Goal: Task Accomplishment & Management: Manage account settings

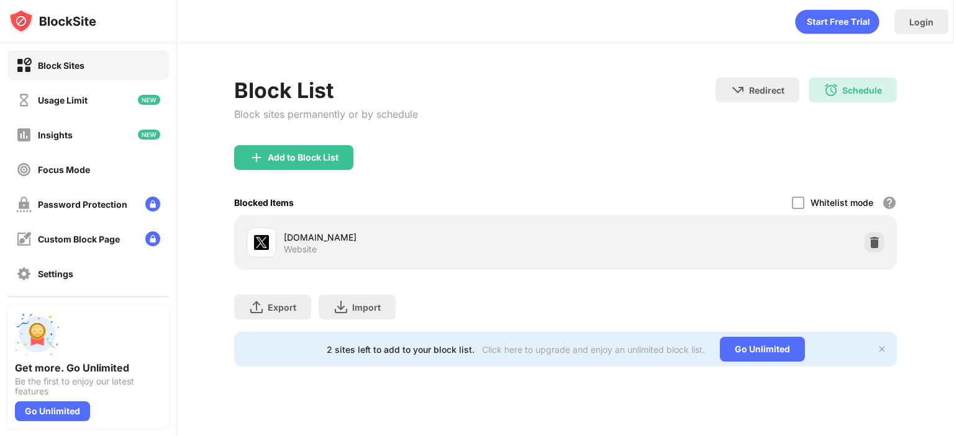
drag, startPoint x: 226, startPoint y: 45, endPoint x: 809, endPoint y: 402, distance: 684.0
click at [808, 402] on div "Login Block List Block sites permanently or by schedule Redirect Choose a site …" at bounding box center [565, 218] width 777 height 436
drag, startPoint x: 809, startPoint y: 402, endPoint x: 685, endPoint y: 283, distance: 172.6
click at [693, 297] on div "Login Block List Block sites permanently or by schedule Redirect Choose a site …" at bounding box center [565, 218] width 777 height 436
drag, startPoint x: 651, startPoint y: 106, endPoint x: 611, endPoint y: 150, distance: 59.8
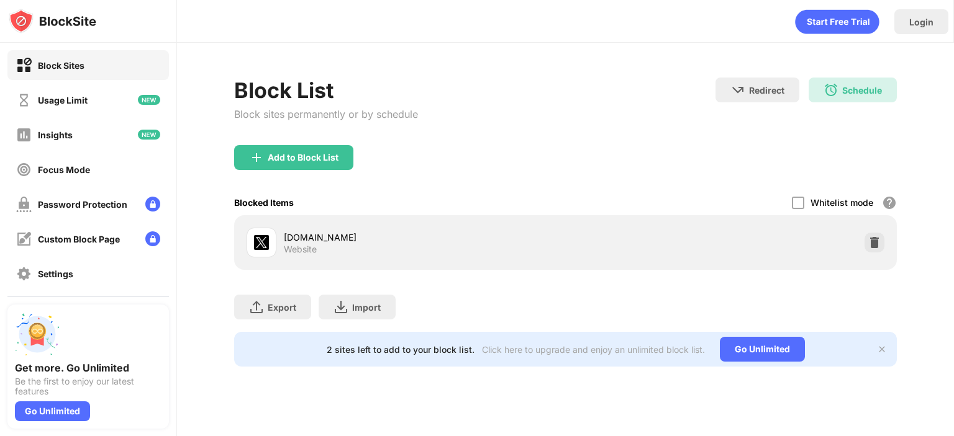
click at [614, 152] on div "Block List Block sites permanently or by schedule Redirect Choose a site to be …" at bounding box center [565, 222] width 662 height 289
drag, startPoint x: 593, startPoint y: 50, endPoint x: 550, endPoint y: 220, distance: 175.4
click at [556, 191] on div "Block List Block sites permanently or by schedule Redirect Choose a site to be …" at bounding box center [565, 222] width 777 height 359
drag, startPoint x: 420, startPoint y: 384, endPoint x: 554, endPoint y: 131, distance: 286.6
click at [554, 131] on div "Block List Block sites permanently or by schedule Redirect Choose a site to be …" at bounding box center [565, 222] width 777 height 359
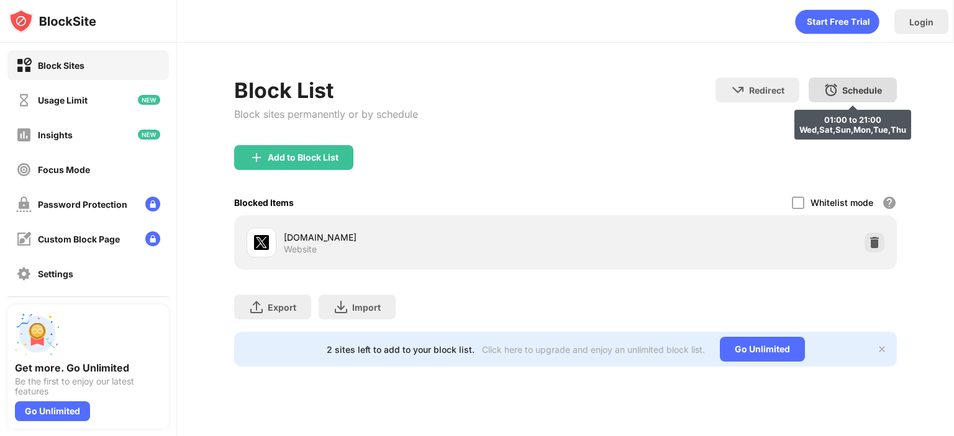
click at [857, 92] on div "Schedule" at bounding box center [862, 90] width 40 height 11
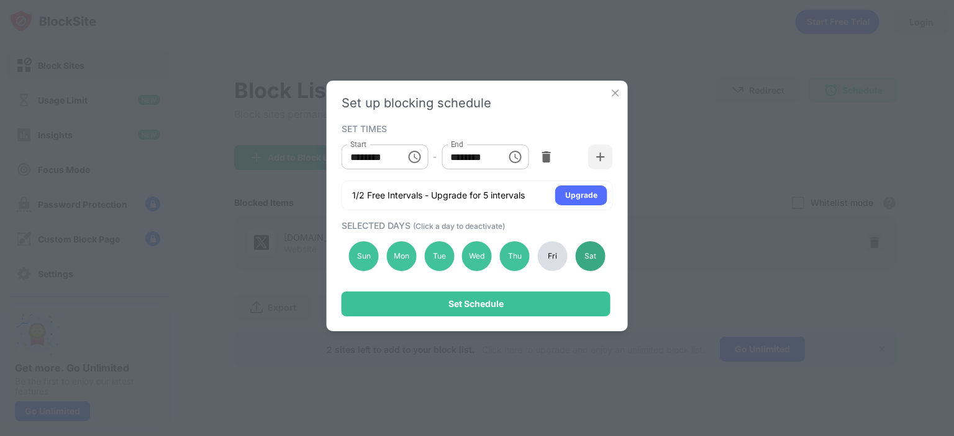
click at [582, 259] on div "Sat" at bounding box center [590, 257] width 30 height 30
click at [558, 251] on div "Fri" at bounding box center [553, 257] width 30 height 30
click at [575, 291] on div "Set up blocking schedule SET TIMES Start ******** Start - End ******** End 1/2 …" at bounding box center [477, 206] width 301 height 251
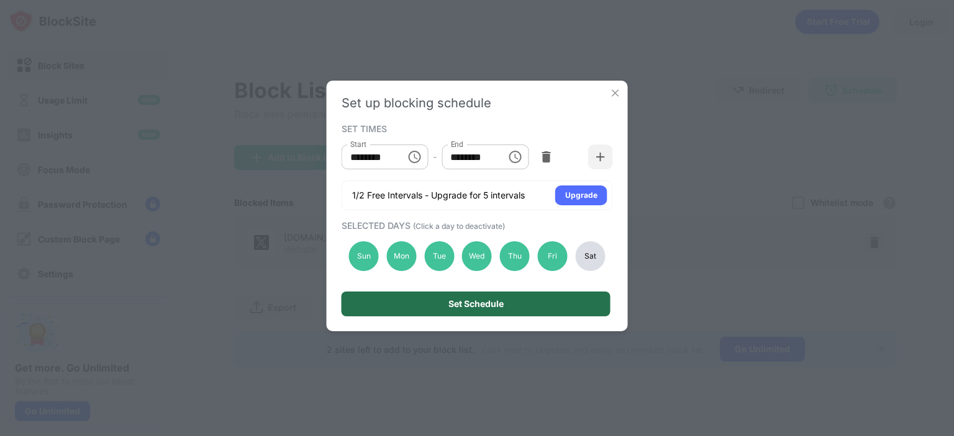
click at [577, 297] on div "Set Schedule" at bounding box center [475, 304] width 269 height 25
